Goal: Task Accomplishment & Management: Manage account settings

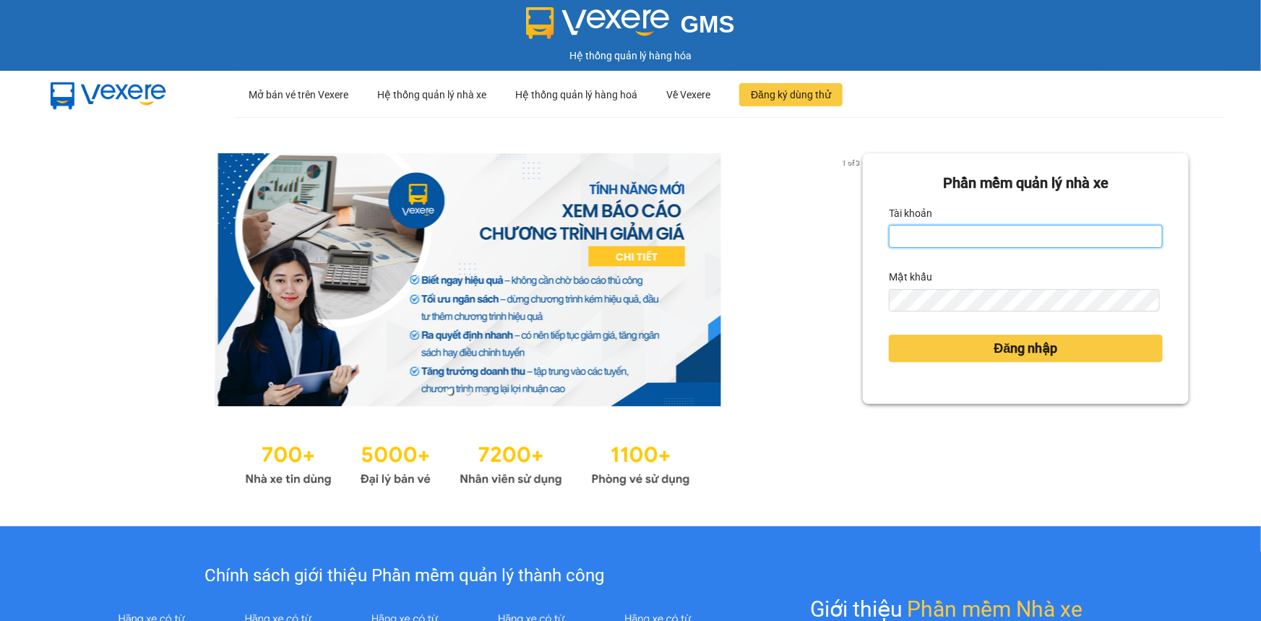
click at [984, 238] on input "Tài khoản" at bounding box center [1026, 236] width 274 height 23
type input "tranthisen.vtp"
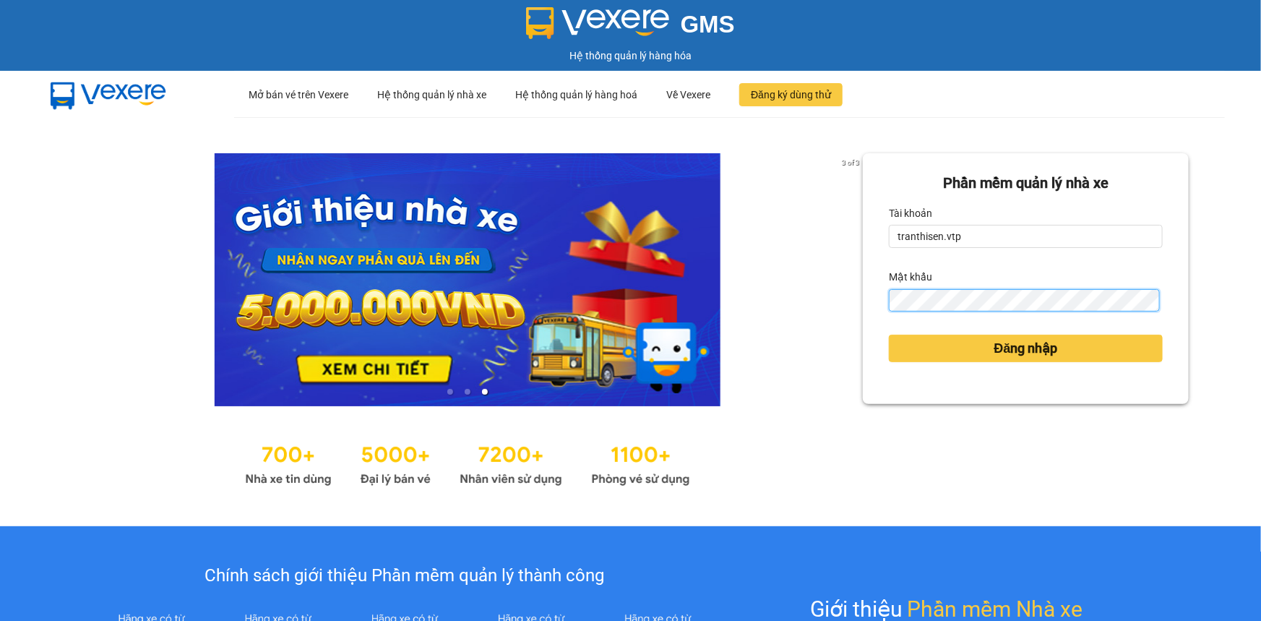
click at [889, 335] on button "Đăng nhập" at bounding box center [1026, 348] width 274 height 27
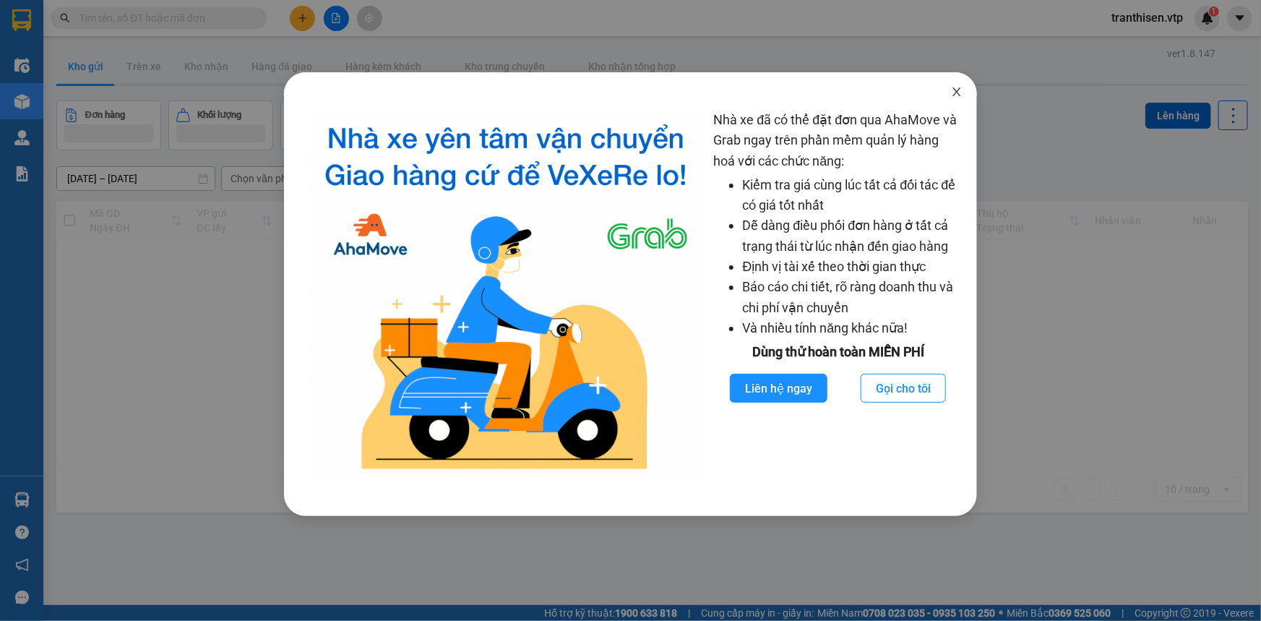
click at [956, 95] on icon "close" at bounding box center [957, 92] width 12 height 12
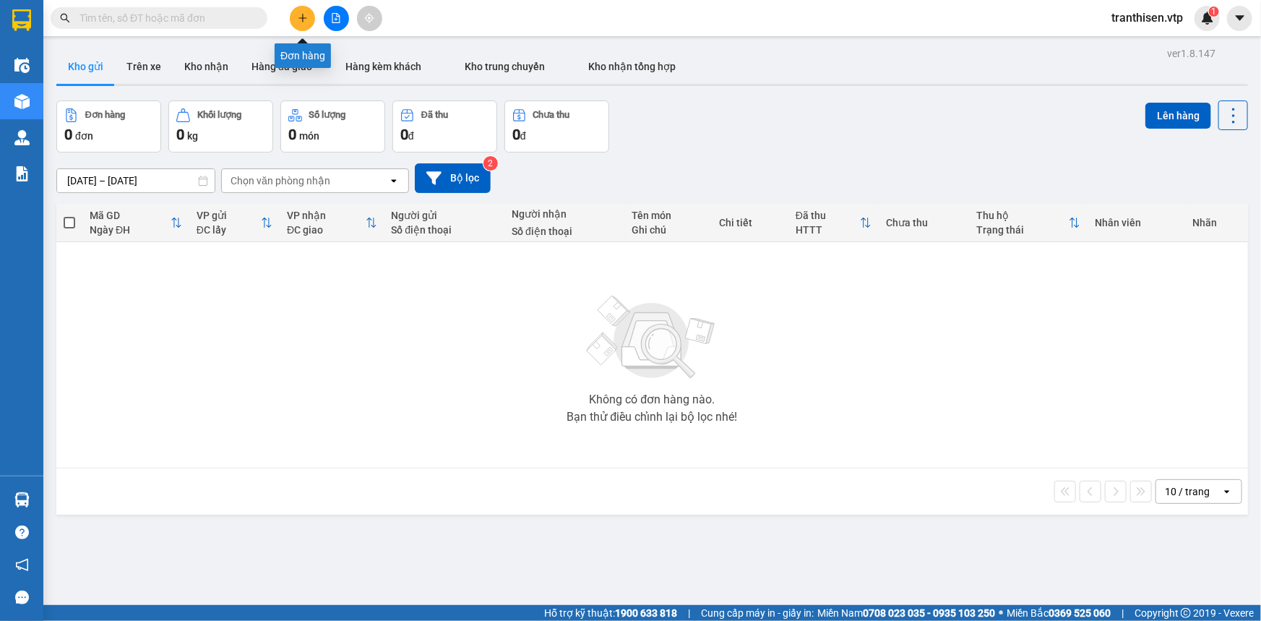
click at [301, 21] on icon "plus" at bounding box center [303, 18] width 10 height 10
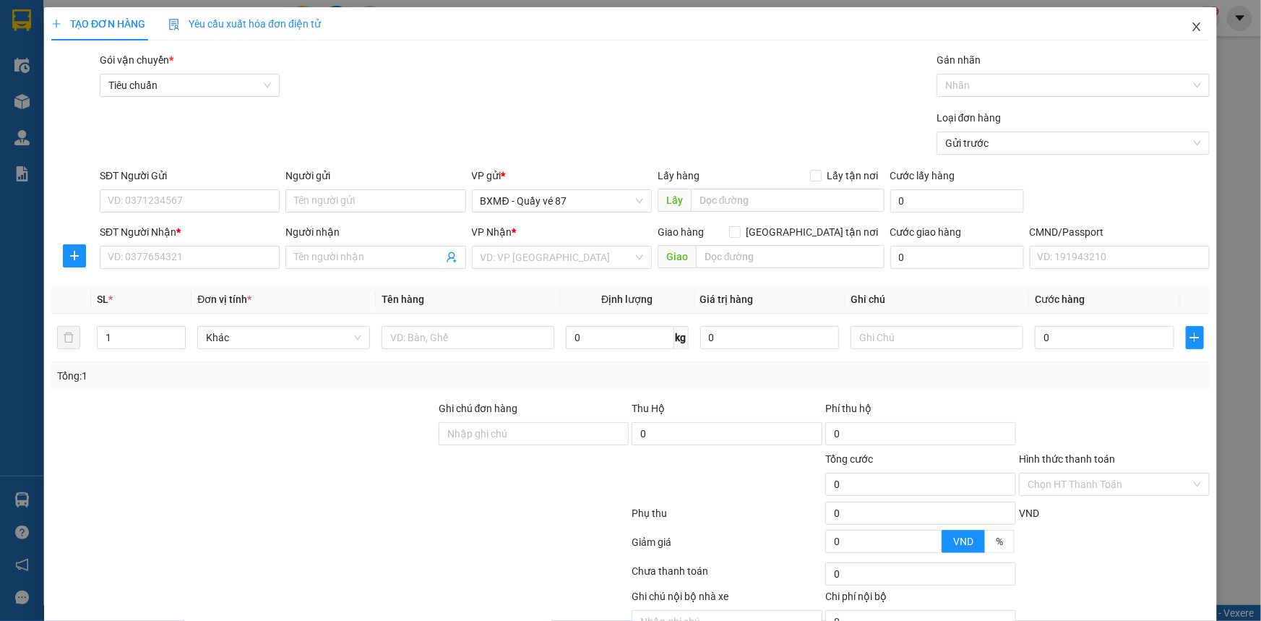
click at [1192, 29] on icon "close" at bounding box center [1196, 26] width 8 height 9
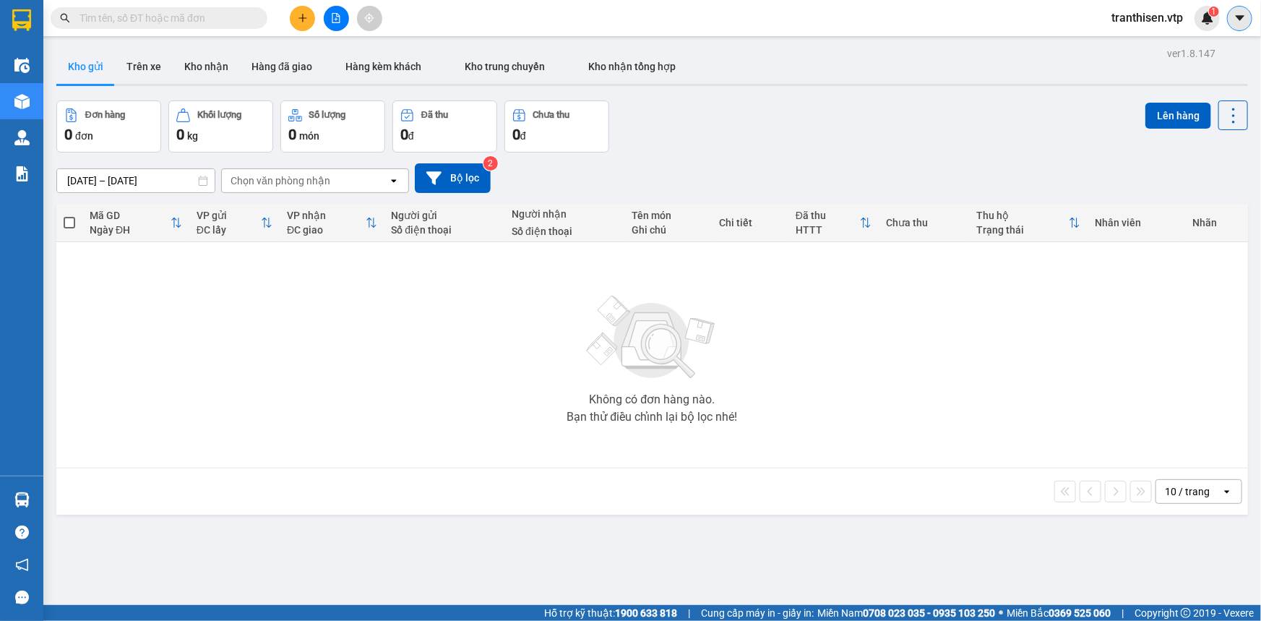
click at [1247, 19] on button at bounding box center [1239, 18] width 25 height 25
click at [1158, 22] on span "tranthisen.vtp" at bounding box center [1147, 18] width 95 height 18
